Goal: Task Accomplishment & Management: Use online tool/utility

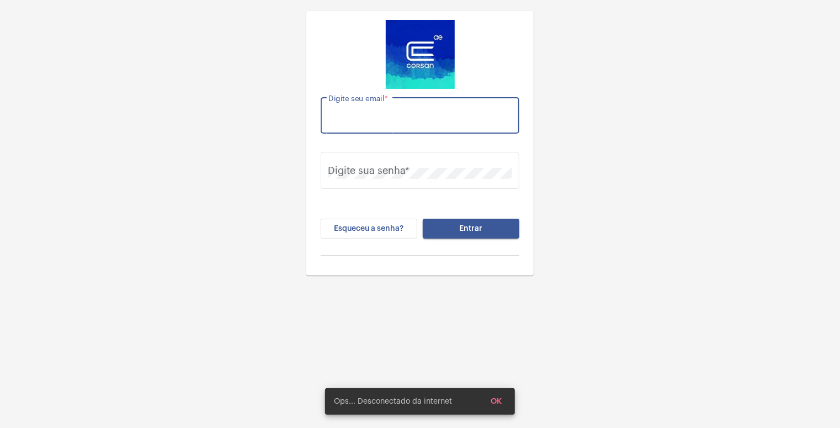
drag, startPoint x: 369, startPoint y: 117, endPoint x: 377, endPoint y: 116, distance: 8.3
click at [377, 116] on input "Digite seu email *" at bounding box center [421, 118] width 184 height 11
type input "daisy.muller@explorercallcenter.com.br"
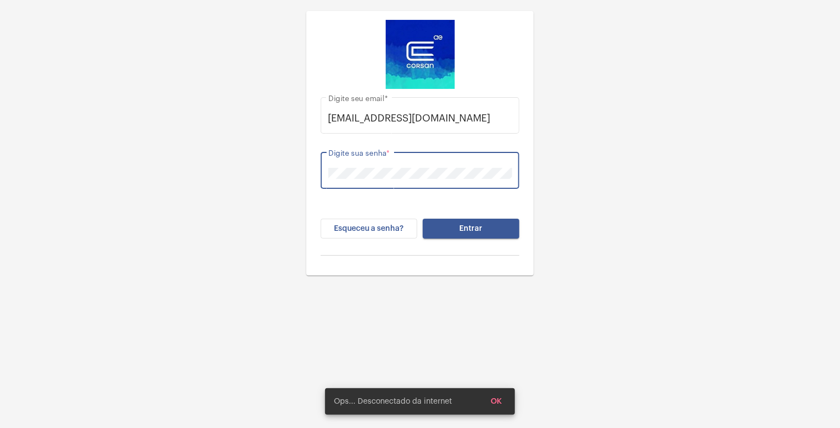
click at [475, 234] on button "Entrar" at bounding box center [471, 229] width 97 height 20
